Goal: Task Accomplishment & Management: Complete application form

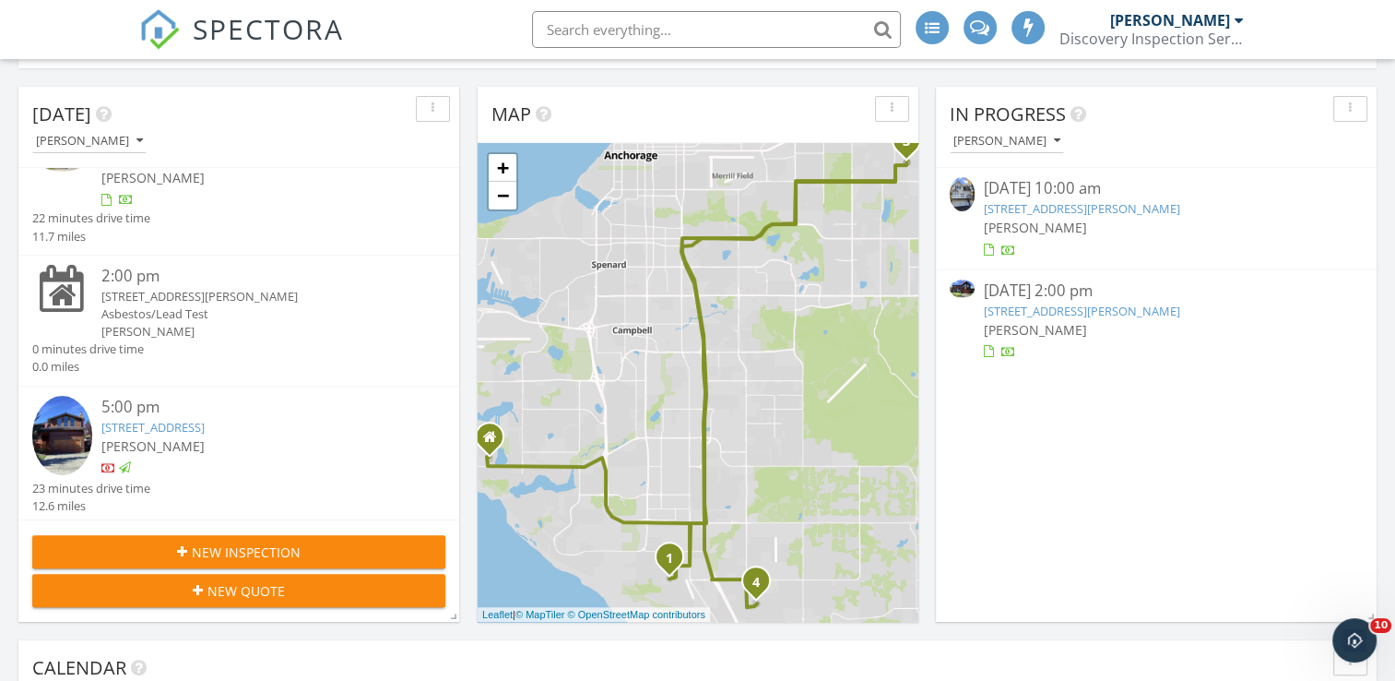
scroll to position [1707, 1424]
click at [1088, 204] on link "[STREET_ADDRESS][PERSON_NAME]" at bounding box center [1082, 208] width 196 height 17
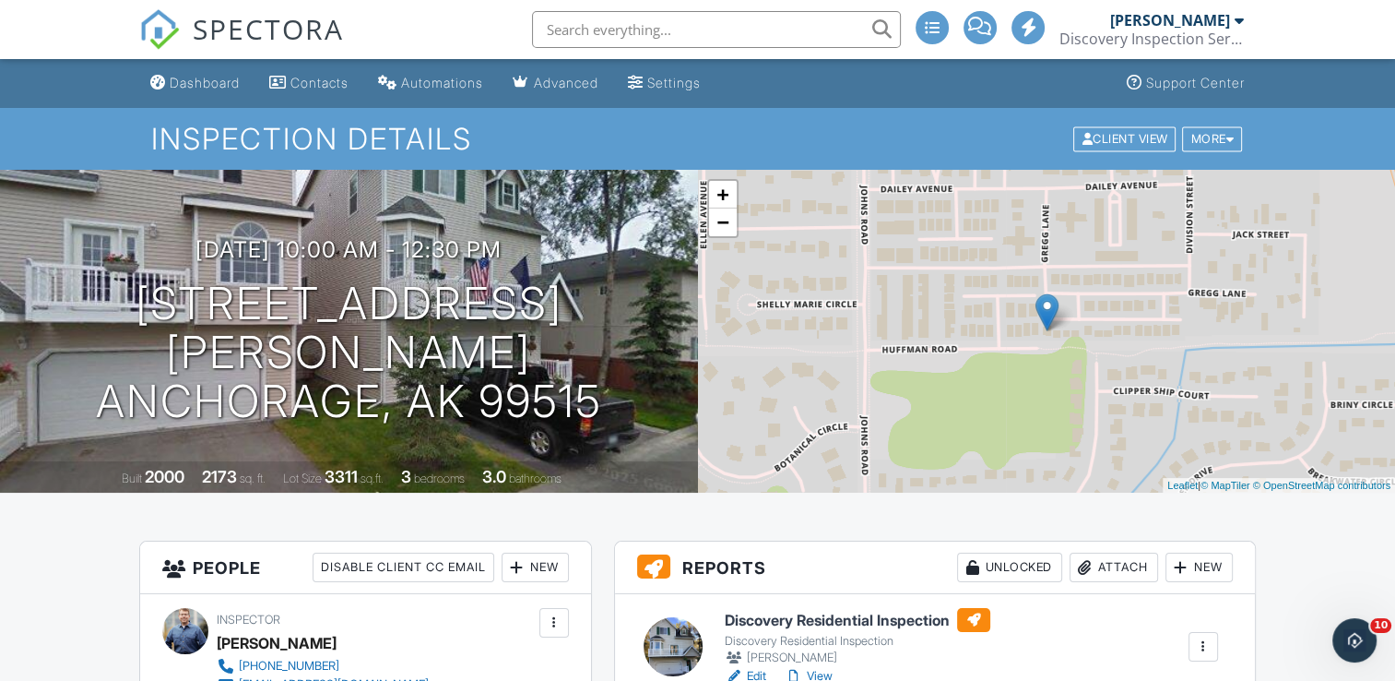
click at [828, 617] on h6 "Discovery Residential Inspection" at bounding box center [858, 620] width 266 height 24
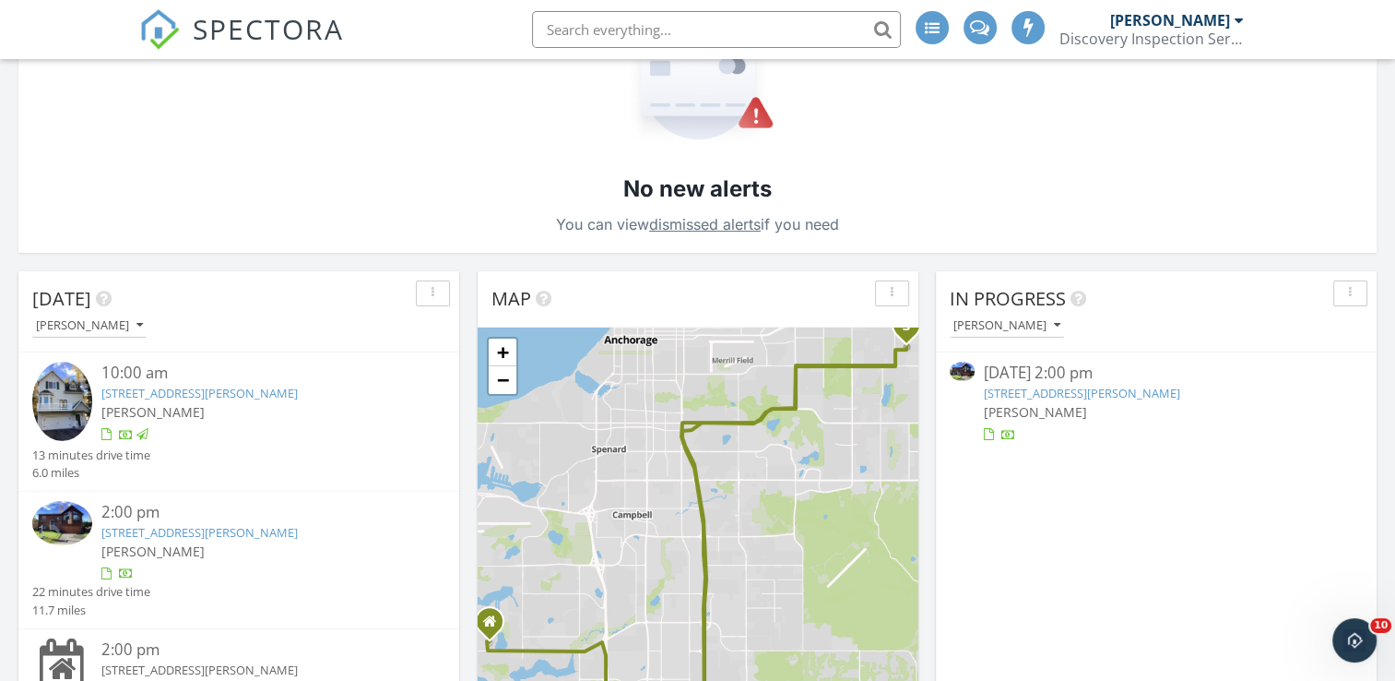
click at [1157, 397] on link "810 Hunt Cir, Anchorage, AK 99504" at bounding box center [1082, 393] width 196 height 17
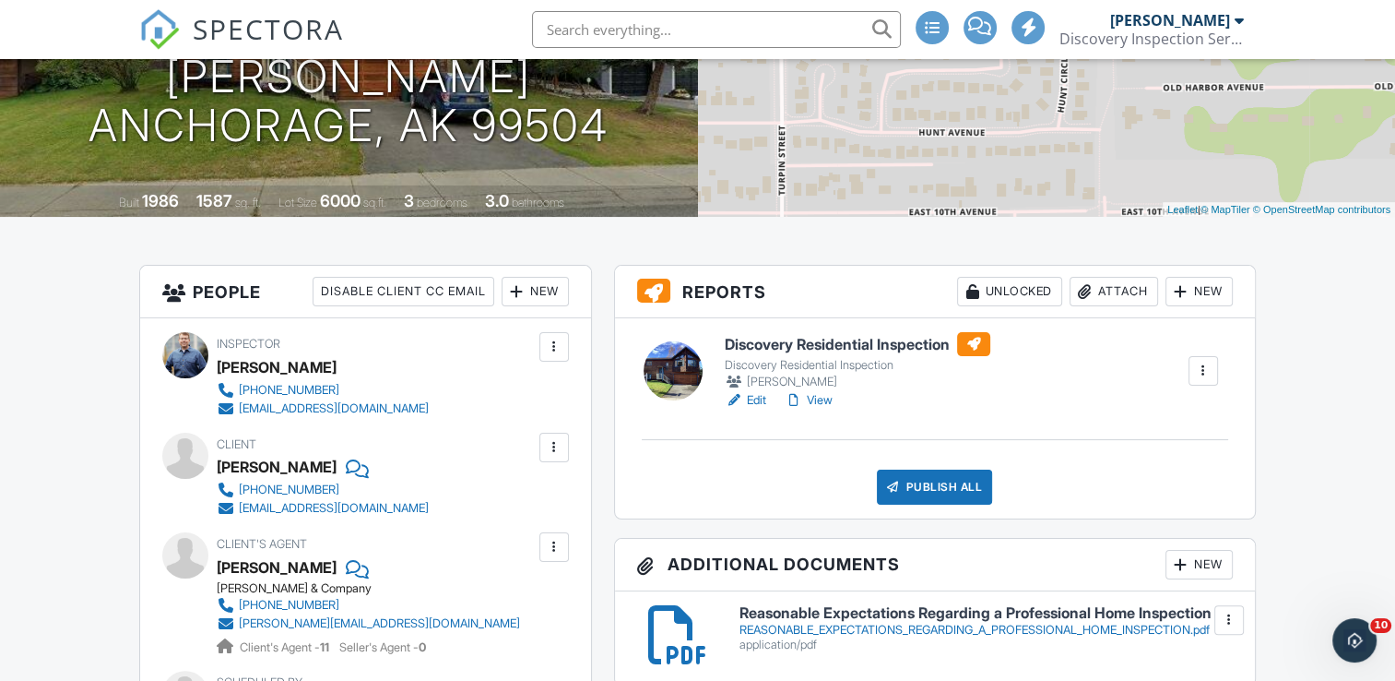
scroll to position [277, 0]
click at [879, 338] on h6 "Discovery Residential Inspection" at bounding box center [858, 343] width 266 height 24
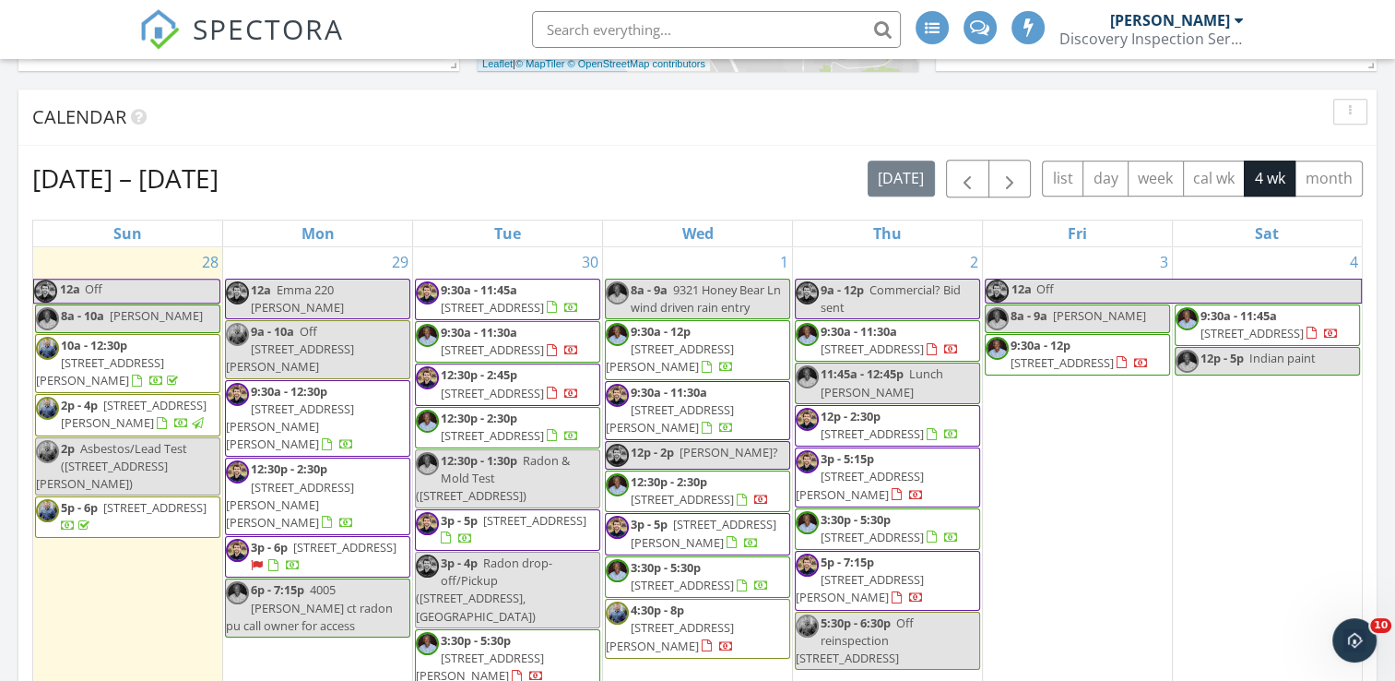
scroll to position [1015, 0]
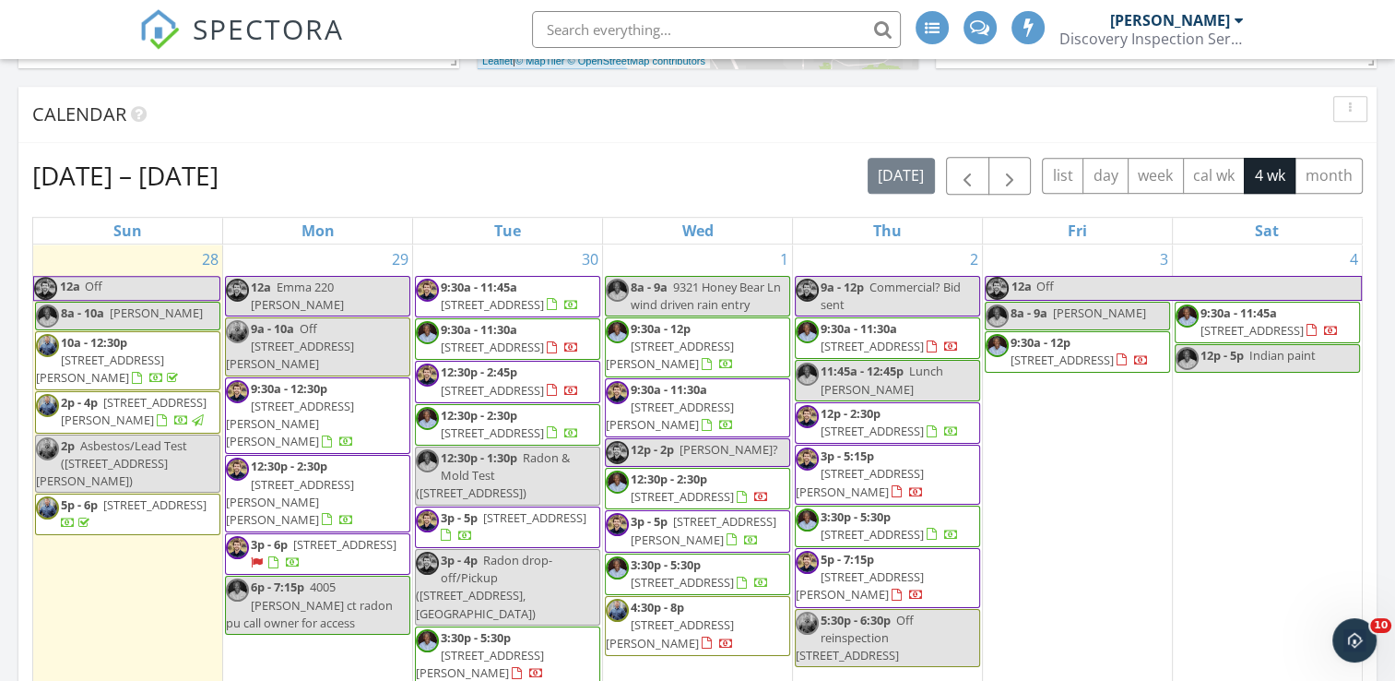
click at [610, 29] on input "text" at bounding box center [716, 29] width 369 height 37
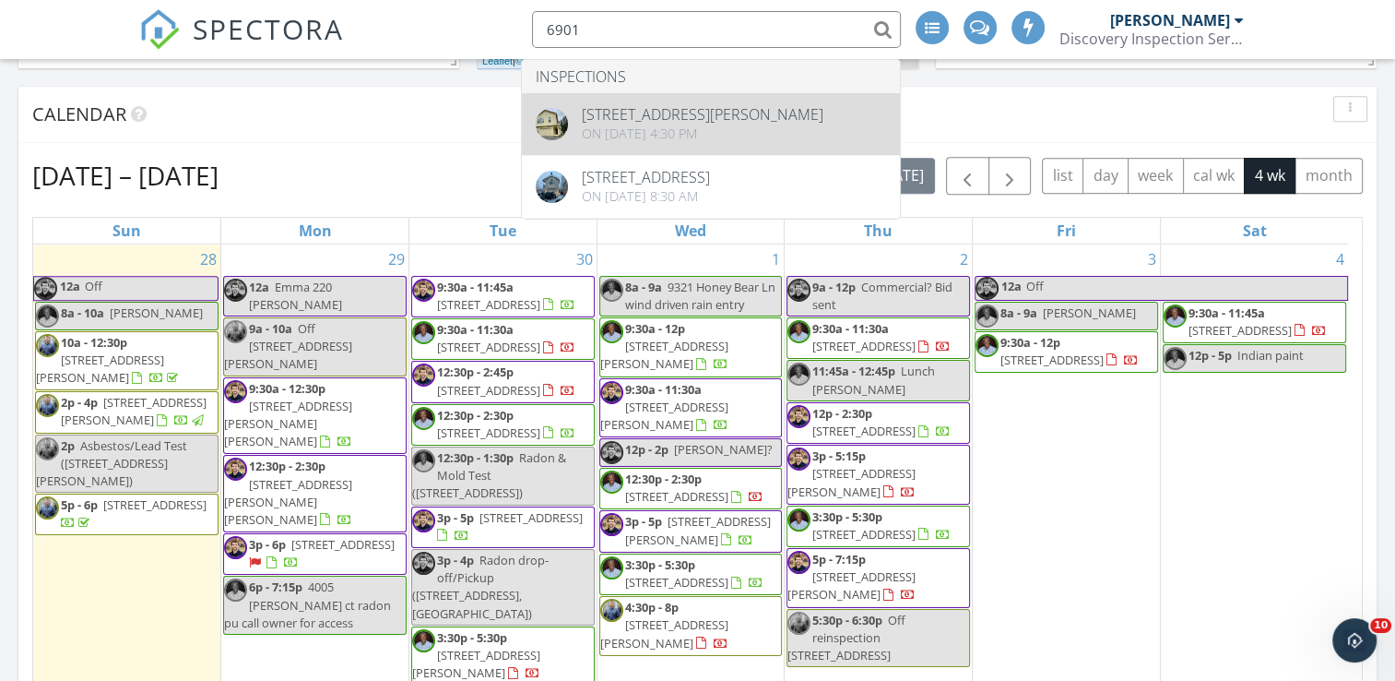
type input "6901"
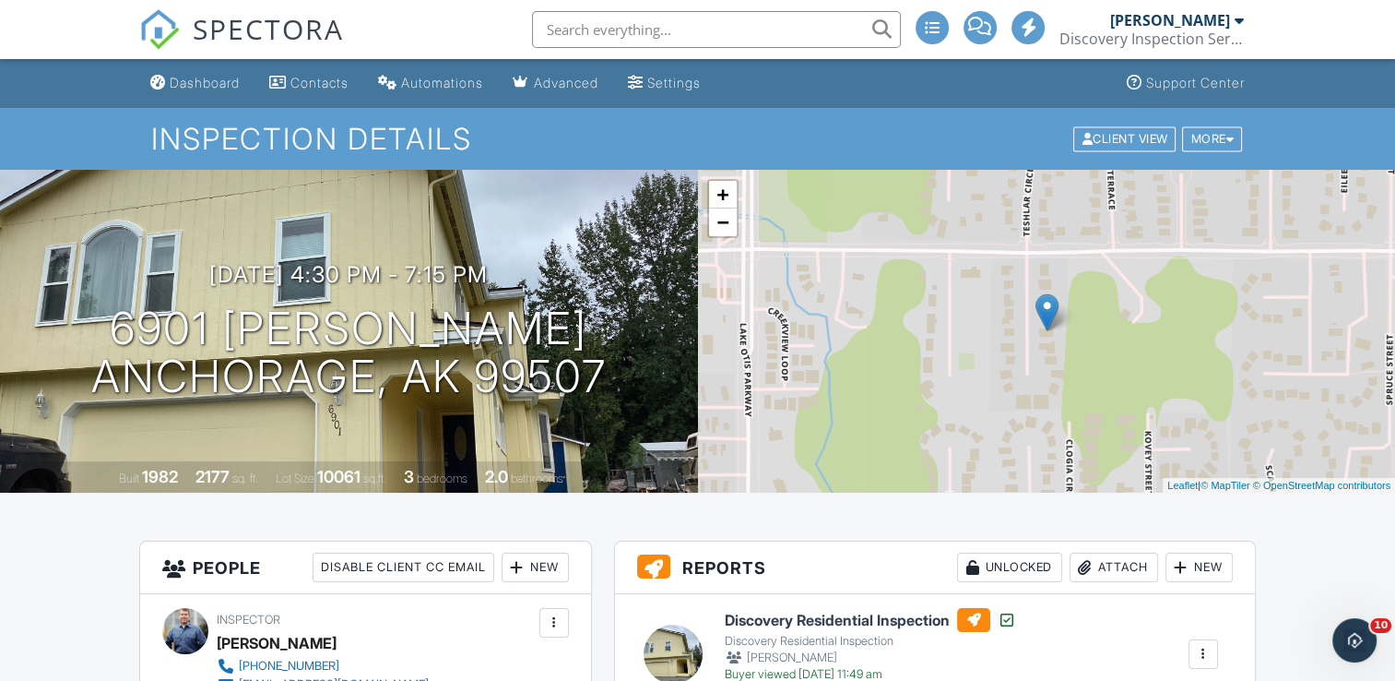
click at [847, 625] on h6 "Discovery Residential Inspection" at bounding box center [870, 620] width 291 height 24
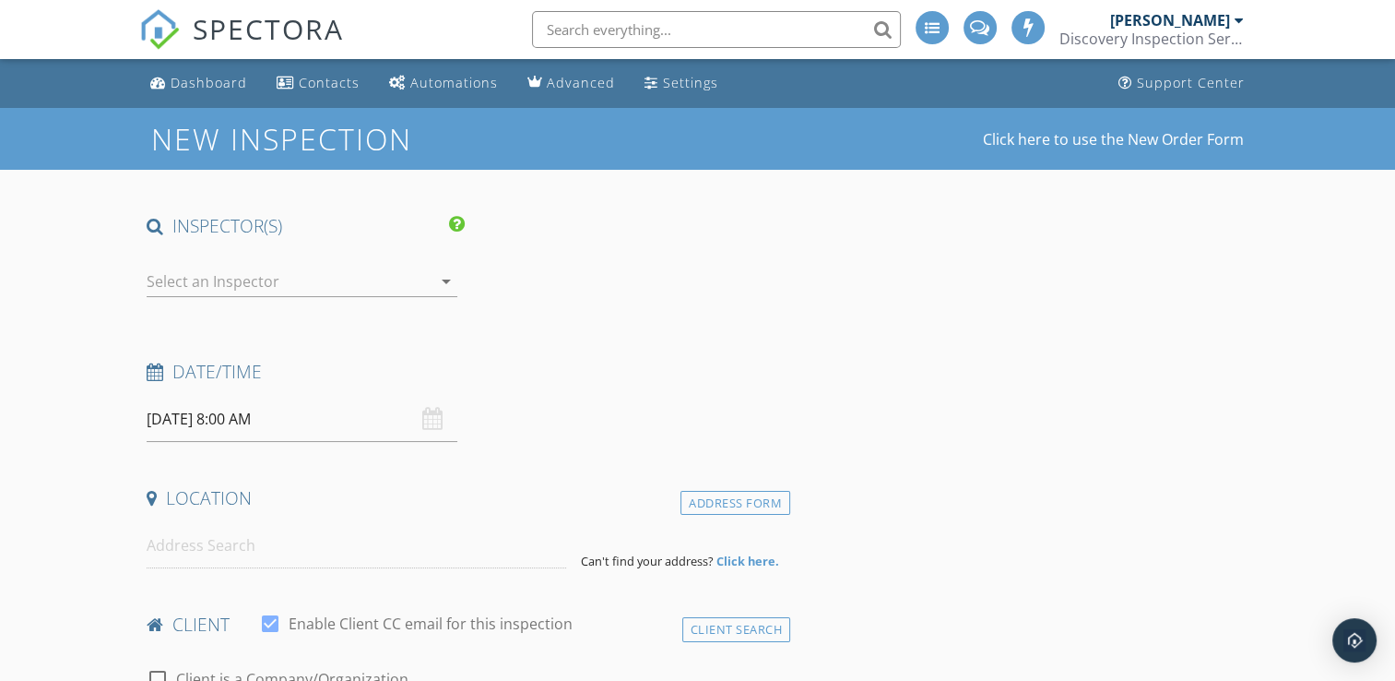
type input "[PERSON_NAME]"
type input "[EMAIL_ADDRESS][DOMAIN_NAME]"
type input "[PHONE_NUMBER]"
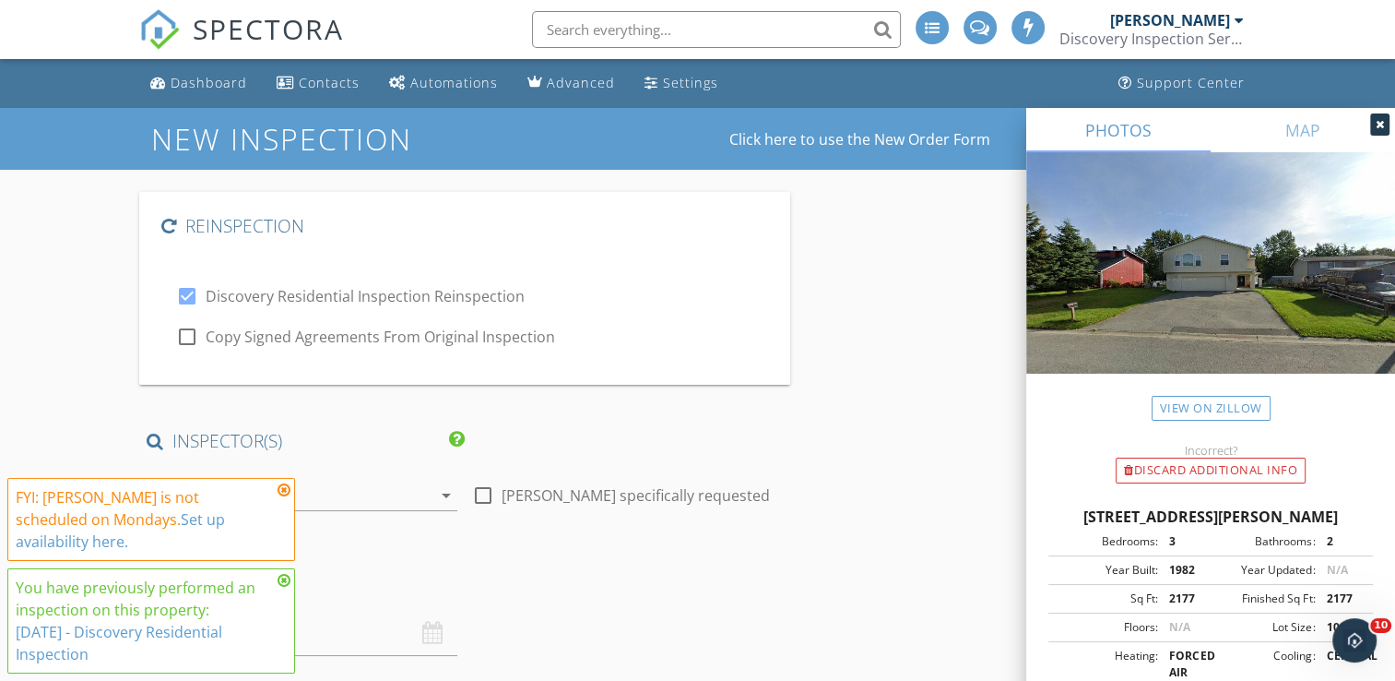
click at [286, 492] on icon at bounding box center [284, 489] width 13 height 15
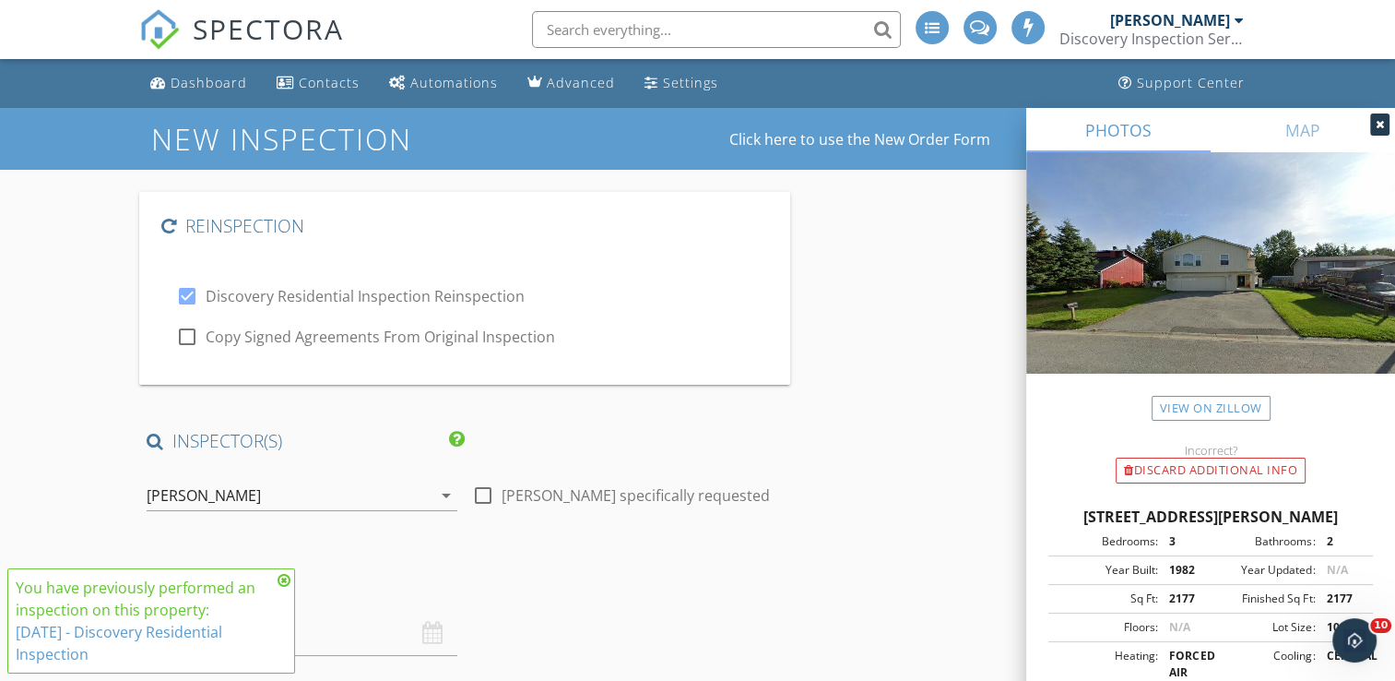
click at [282, 583] on icon at bounding box center [284, 580] width 13 height 15
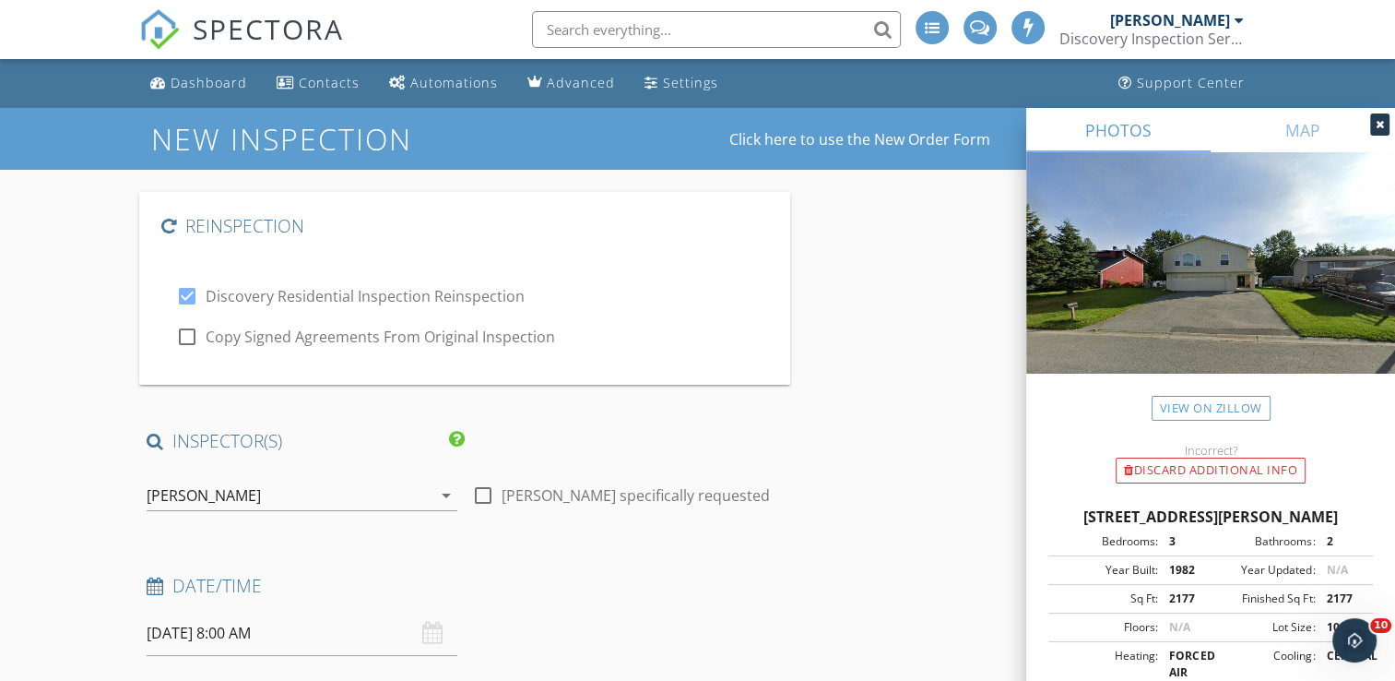
click at [305, 494] on div "[PERSON_NAME]" at bounding box center [289, 496] width 285 height 30
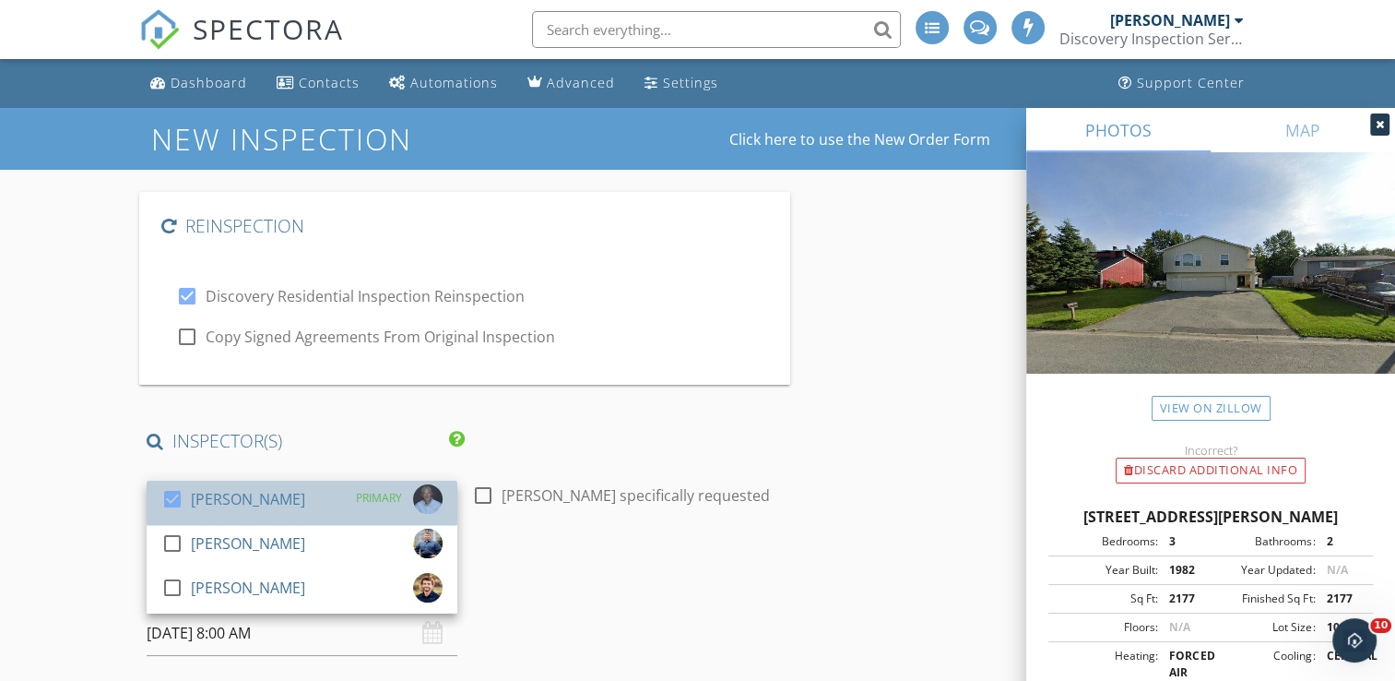
click at [221, 507] on div "[PERSON_NAME]" at bounding box center [248, 499] width 114 height 30
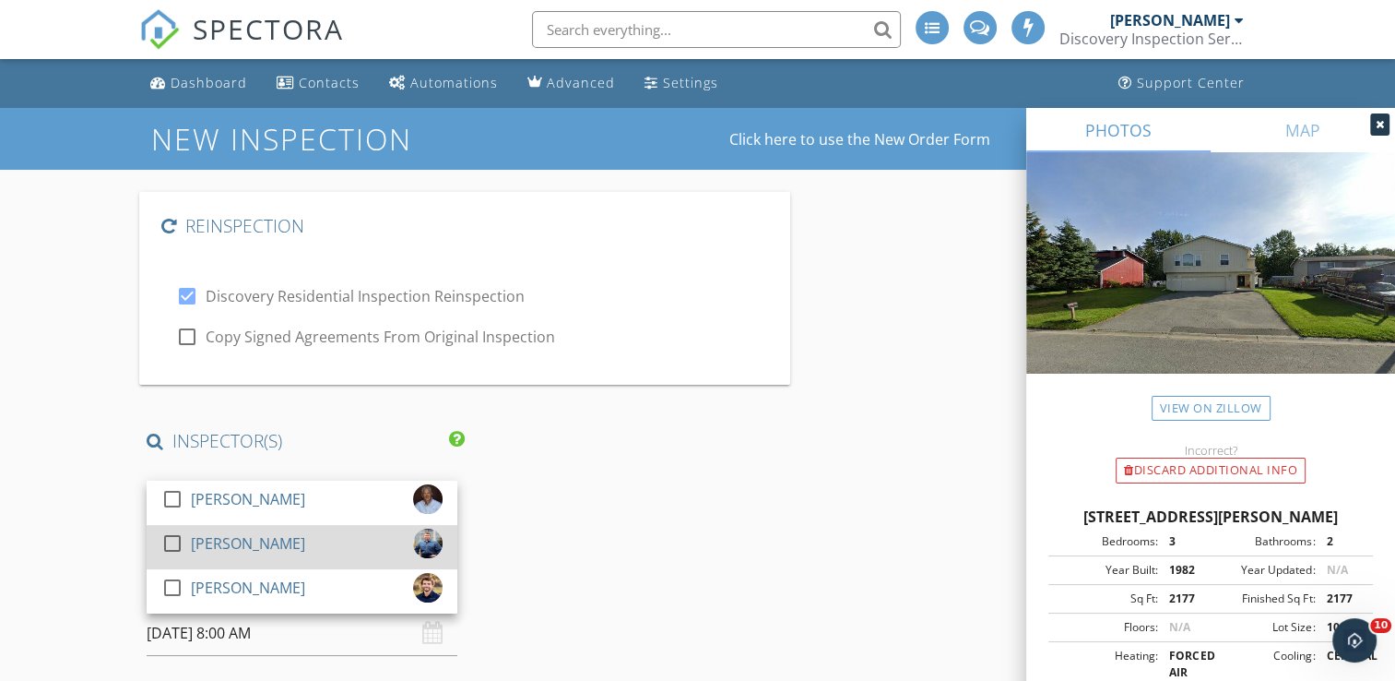
click at [217, 552] on div "[PERSON_NAME]" at bounding box center [248, 543] width 114 height 30
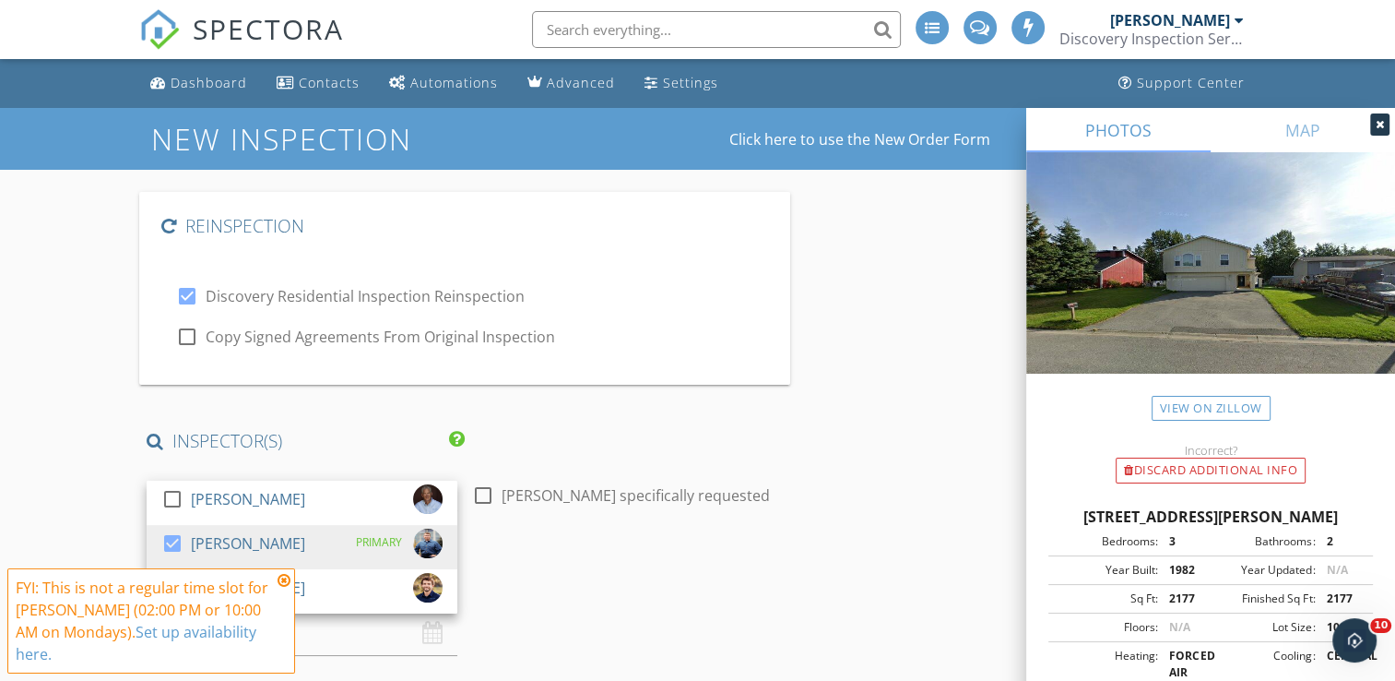
click at [279, 587] on icon at bounding box center [284, 580] width 13 height 15
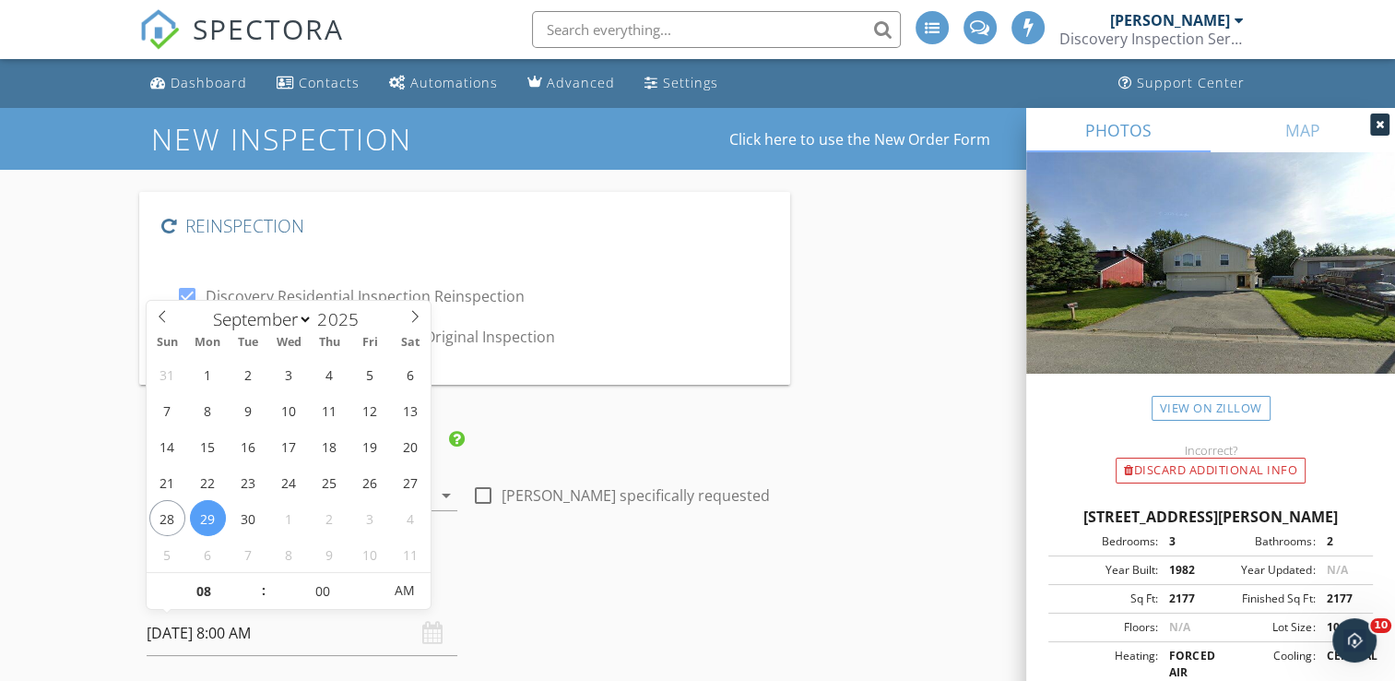
click at [251, 633] on input "09/29/2025 8:00 AM" at bounding box center [302, 633] width 311 height 45
type input "09"
type input "[DATE] 9:00 AM"
click at [252, 583] on span at bounding box center [253, 582] width 13 height 18
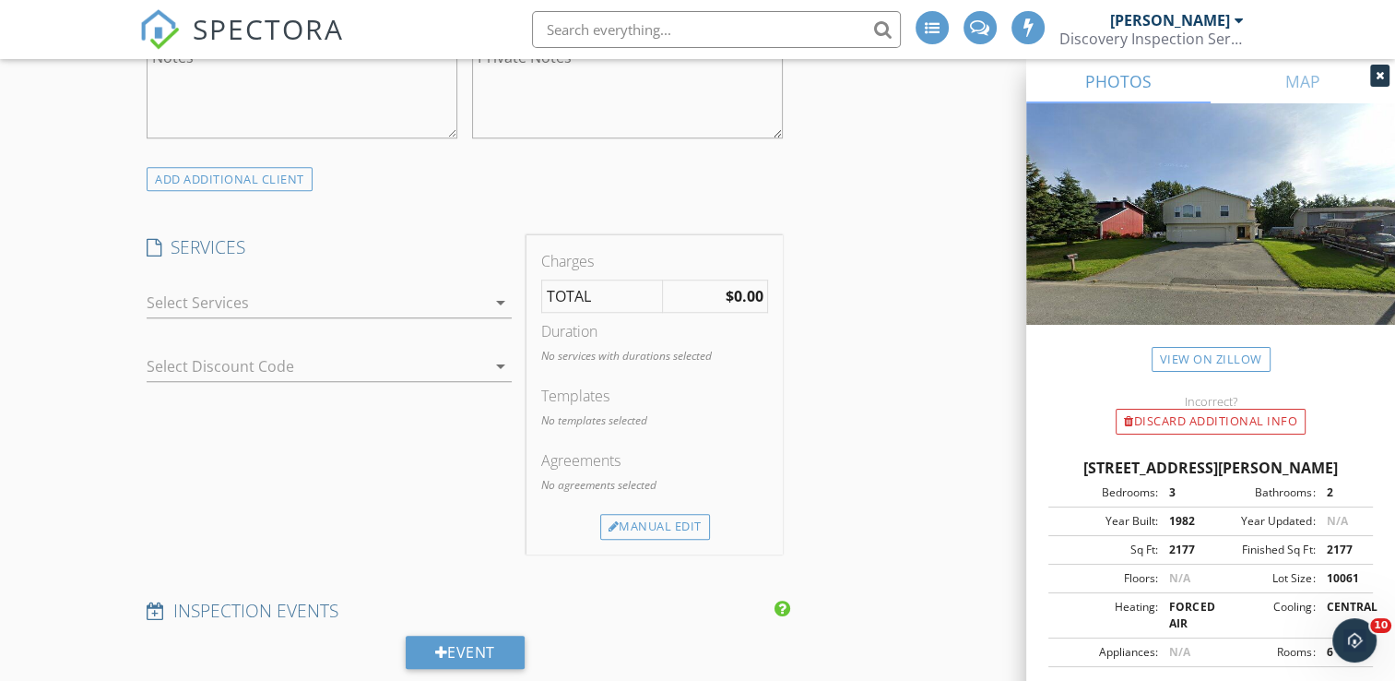
scroll to position [1476, 0]
click at [288, 307] on div at bounding box center [316, 299] width 339 height 30
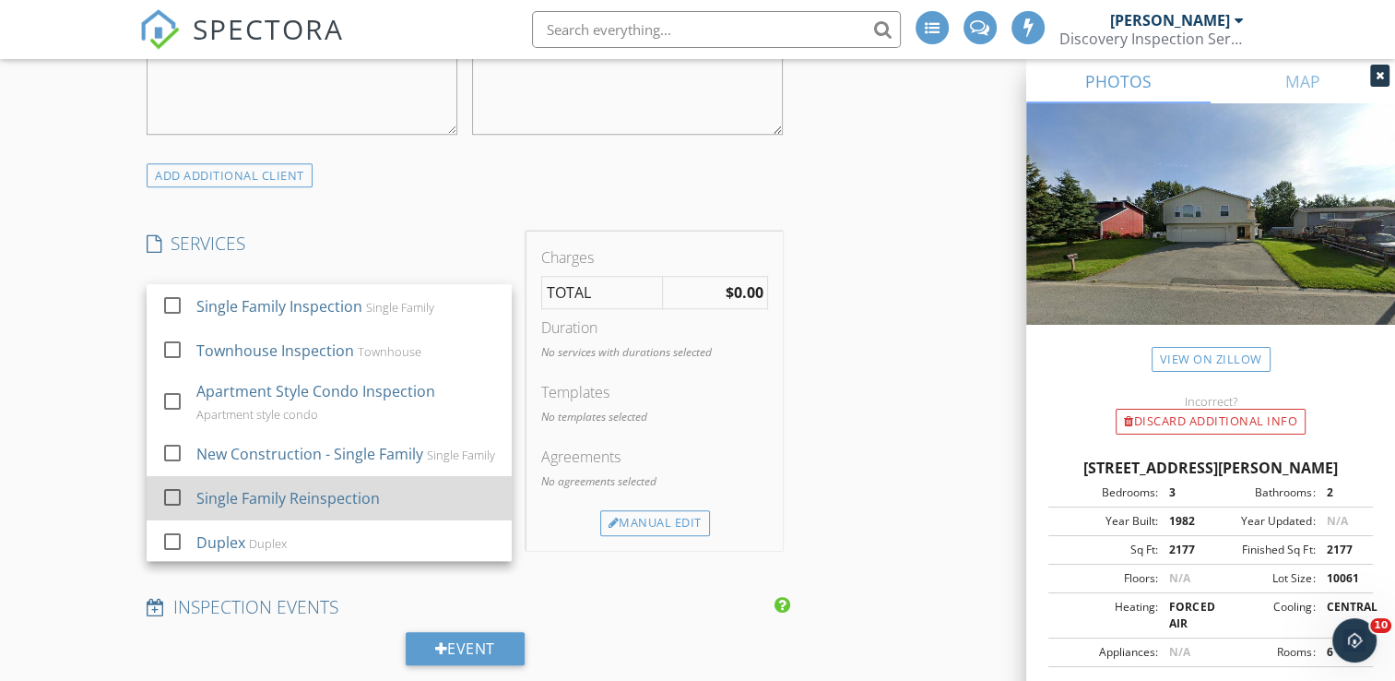
click at [250, 509] on div "Single Family Reinspection" at bounding box center [289, 498] width 184 height 22
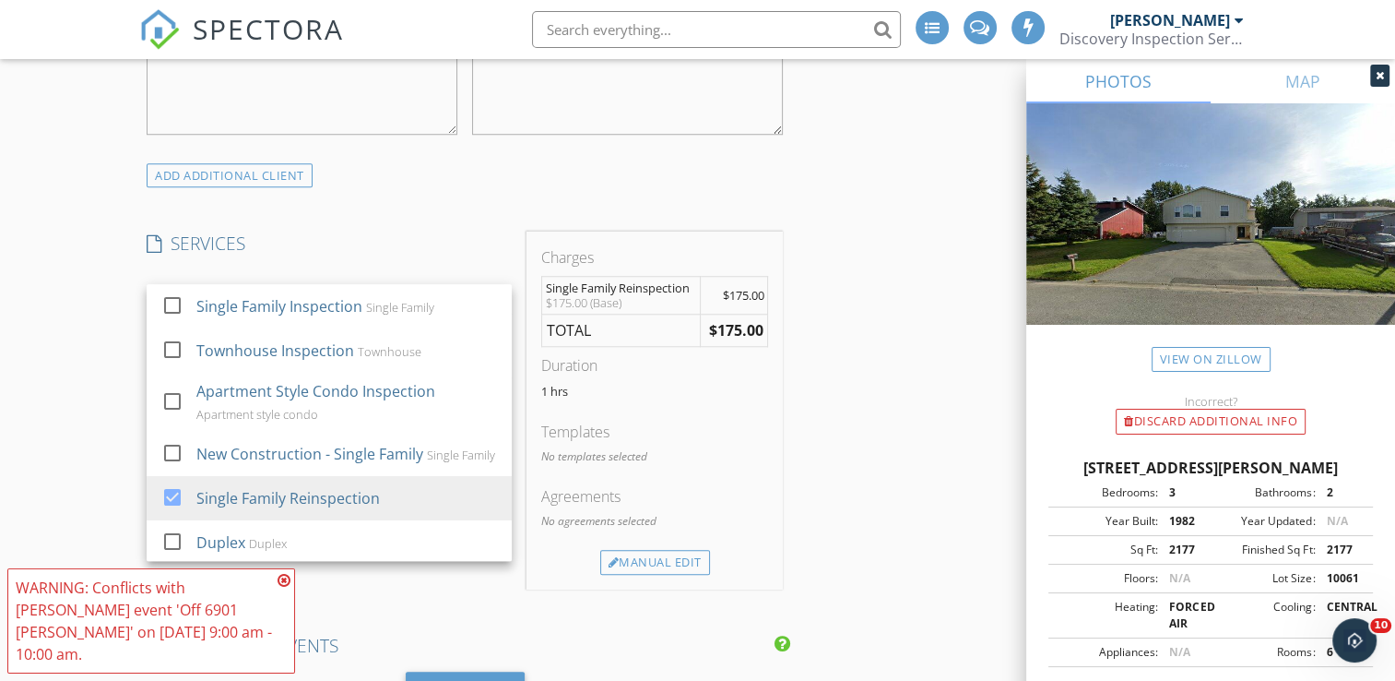
click at [284, 587] on icon at bounding box center [284, 580] width 13 height 15
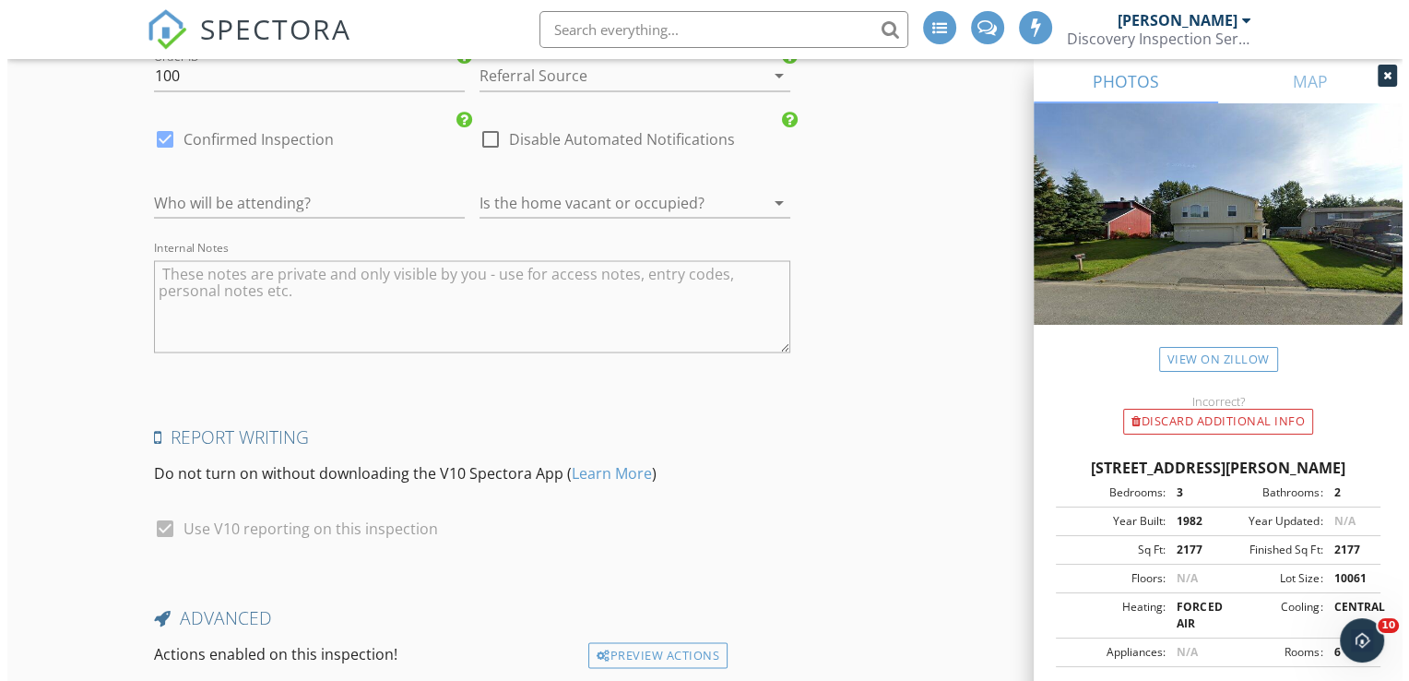
scroll to position [3449, 0]
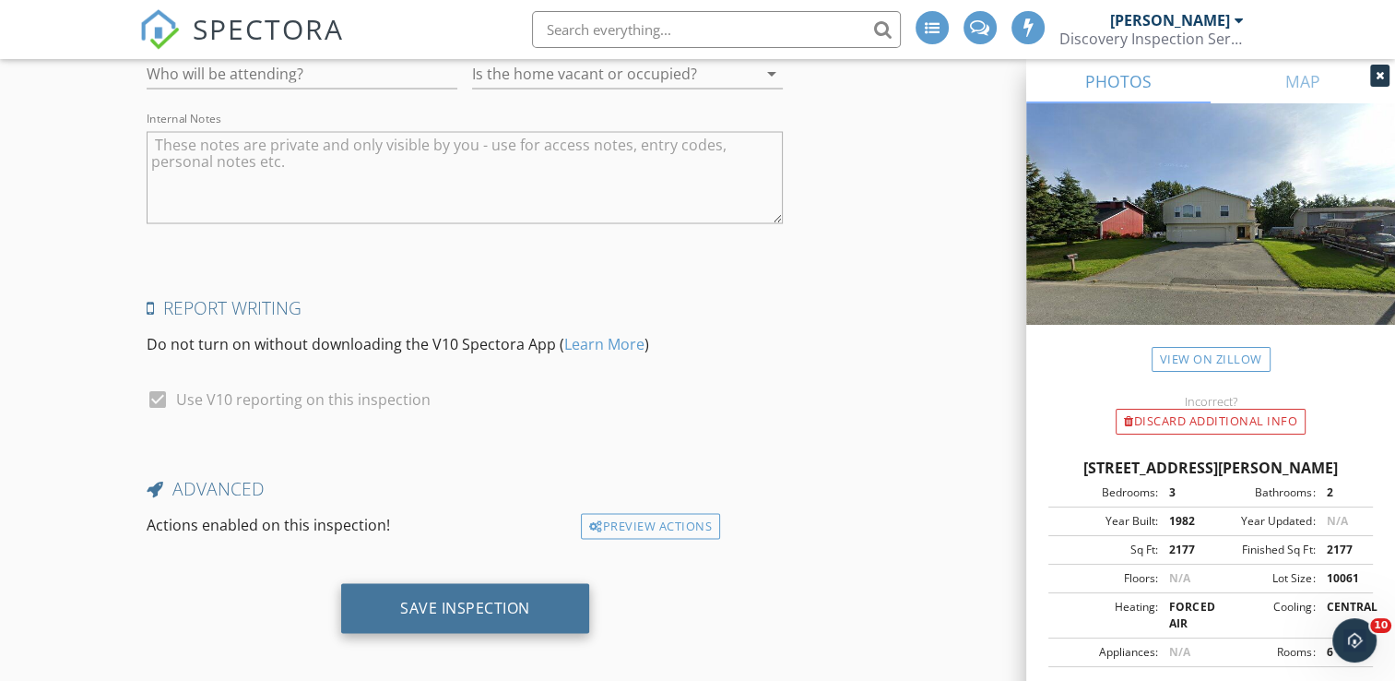
click at [413, 599] on div "Save Inspection" at bounding box center [465, 607] width 130 height 18
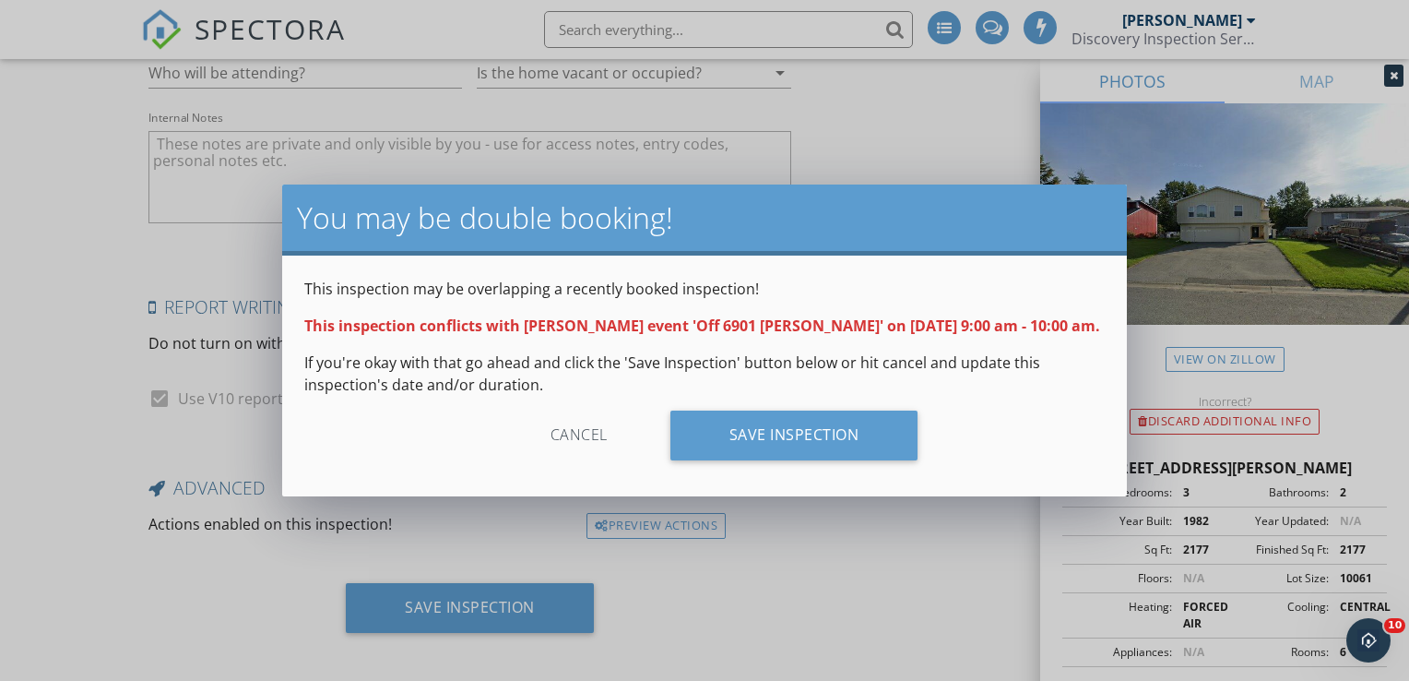
click at [748, 462] on div "Cancel Save Inspection" at bounding box center [704, 442] width 801 height 64
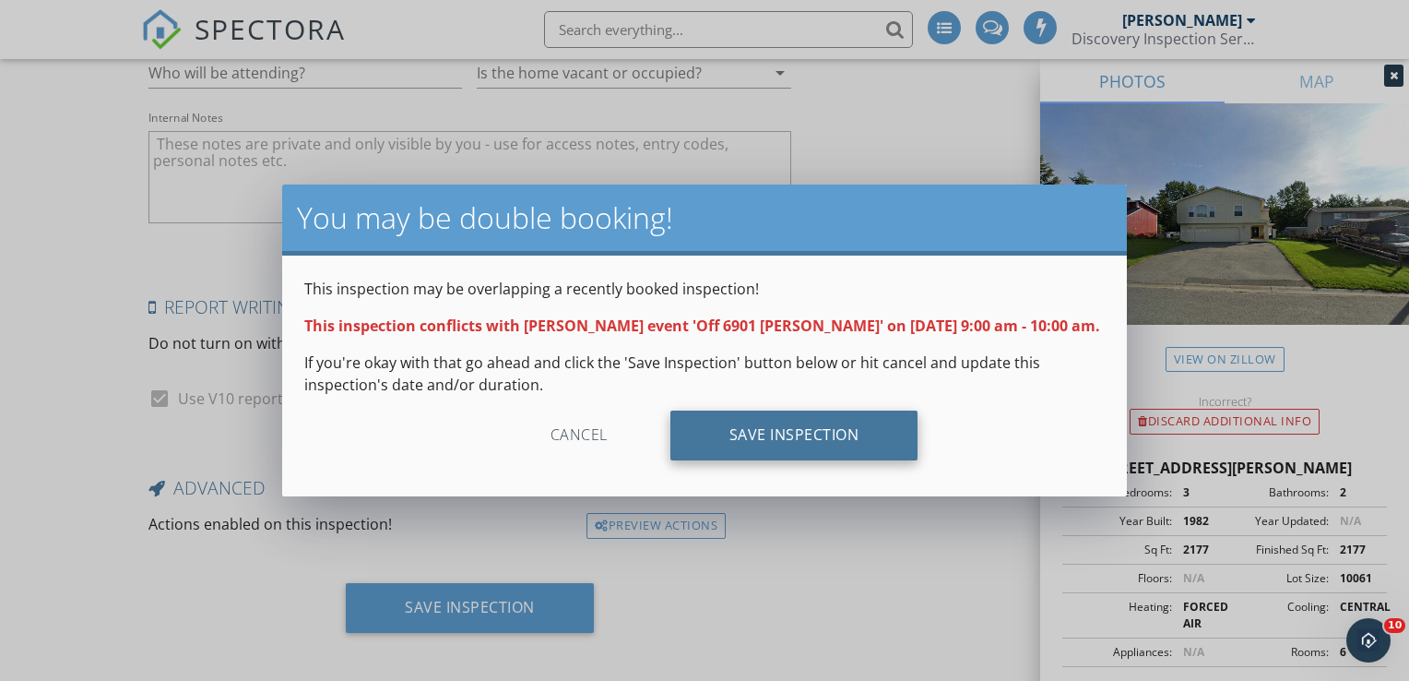
click at [743, 453] on div "Save Inspection" at bounding box center [794, 435] width 248 height 50
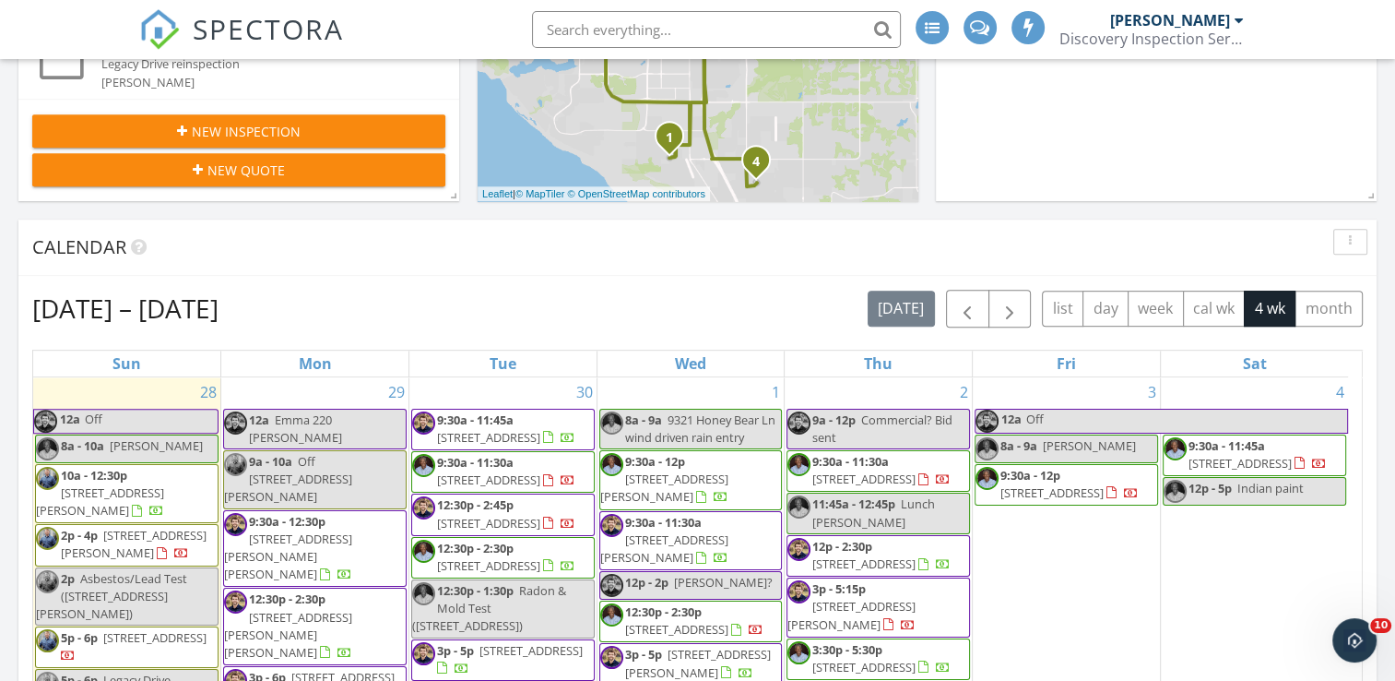
scroll to position [922, 0]
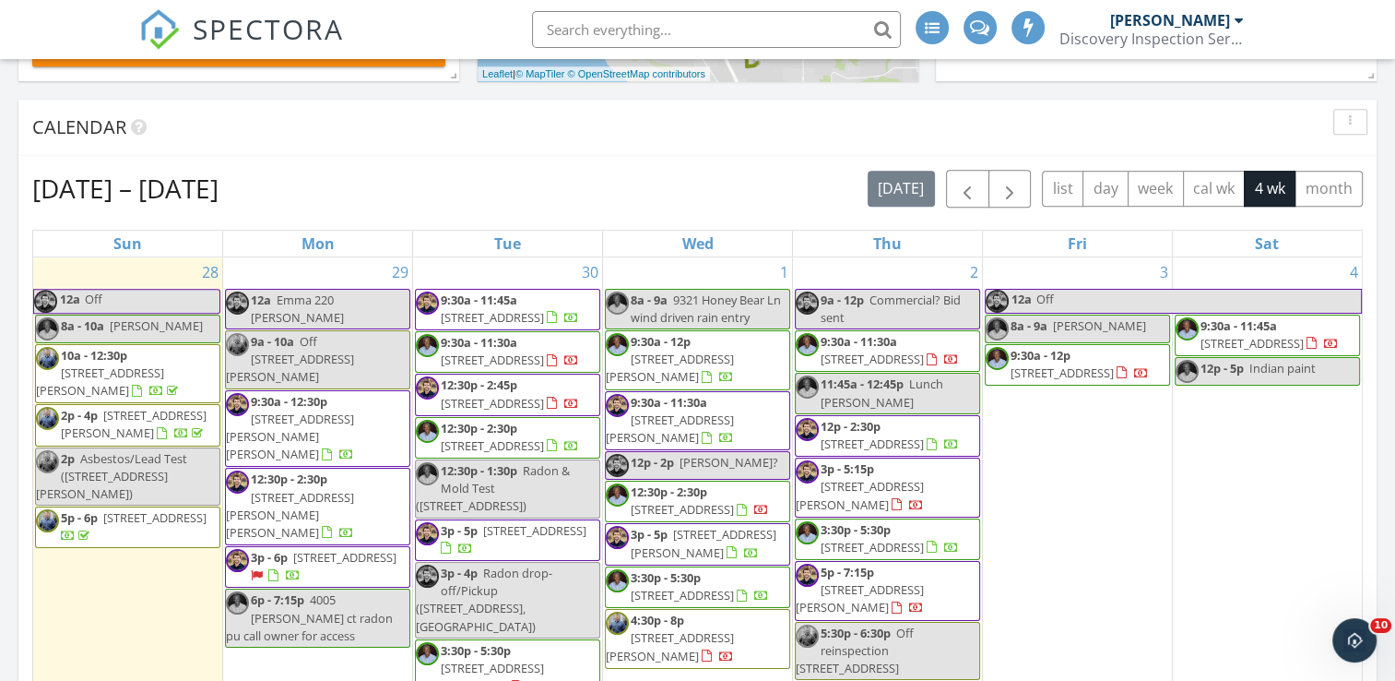
scroll to position [1015, 0]
